Goal: Find specific page/section: Find specific page/section

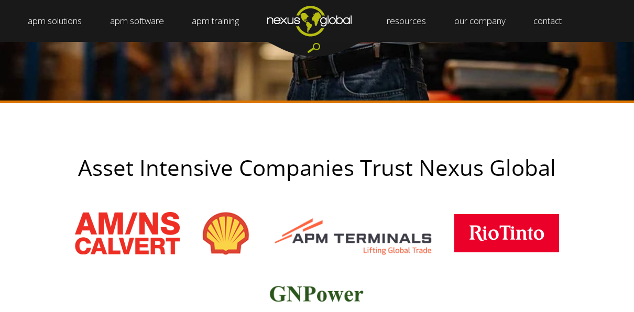
scroll to position [332, 0]
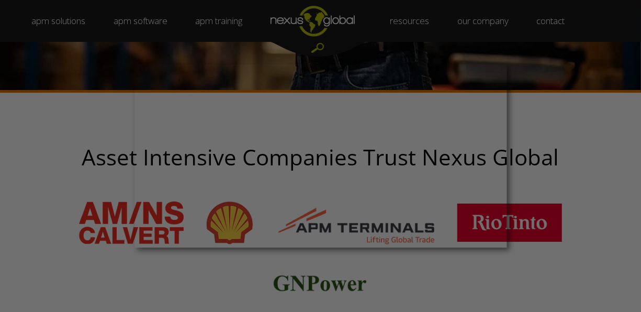
drag, startPoint x: 638, startPoint y: 25, endPoint x: 640, endPoint y: 48, distance: 23.1
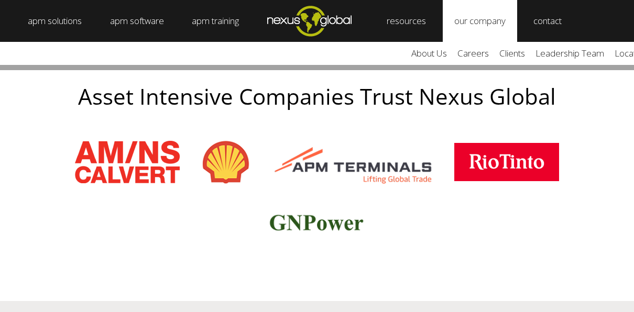
scroll to position [395, 0]
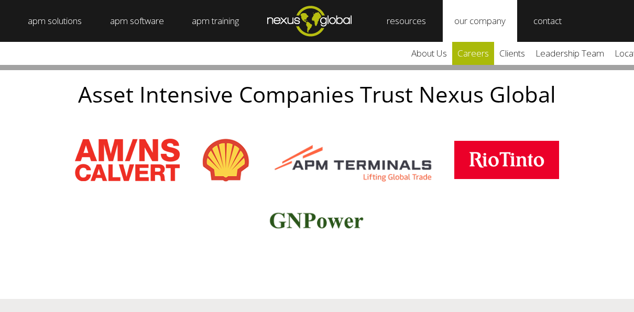
click at [490, 46] on link "careers" at bounding box center [473, 53] width 42 height 23
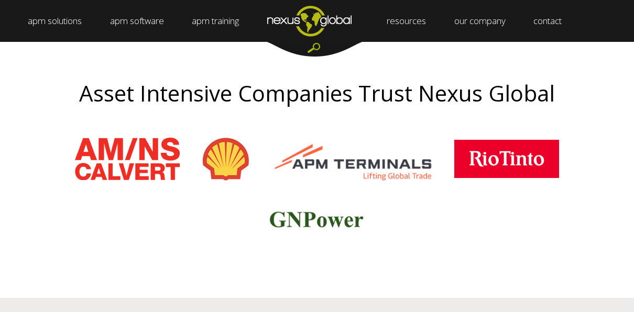
scroll to position [395, 0]
